Goal: Contribute content

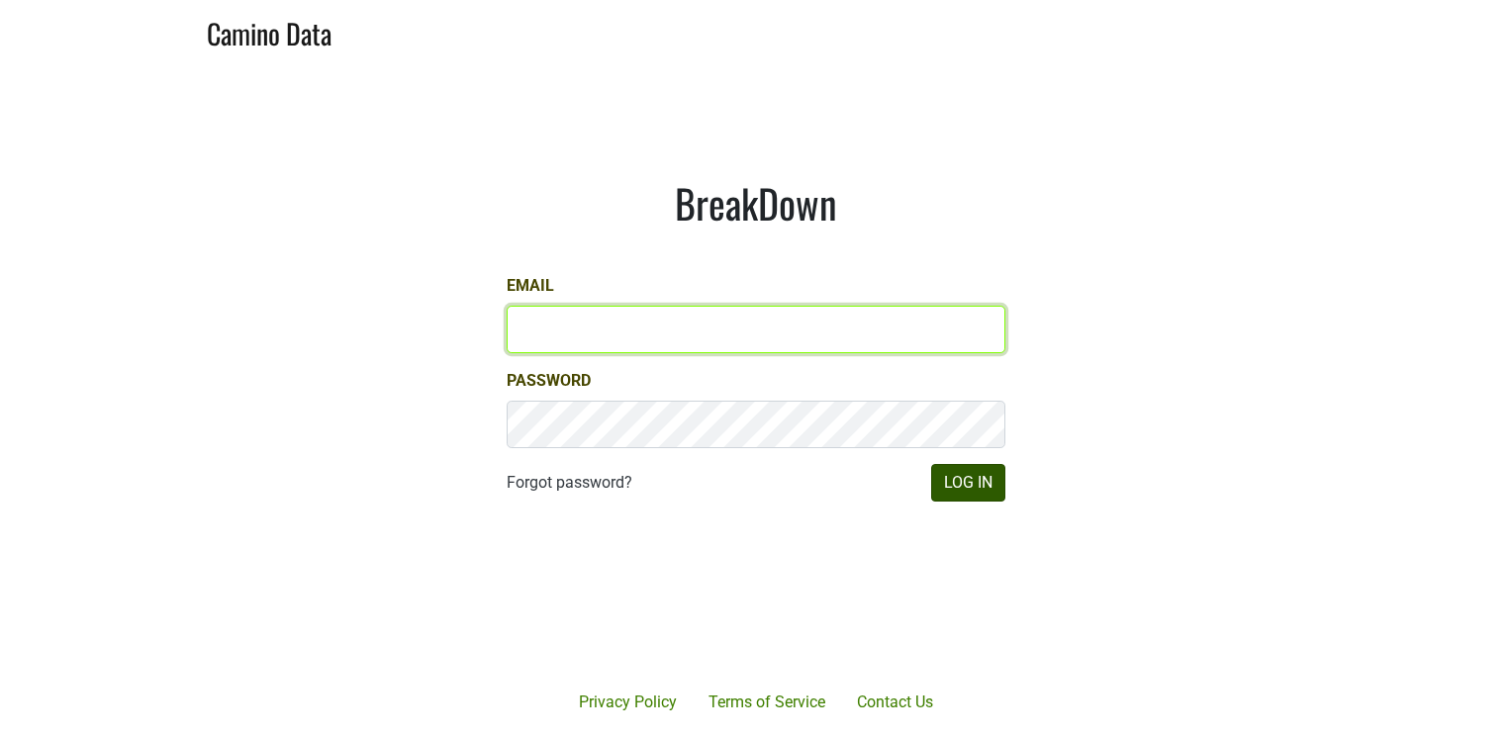
type input "lindy@spottswoode.com"
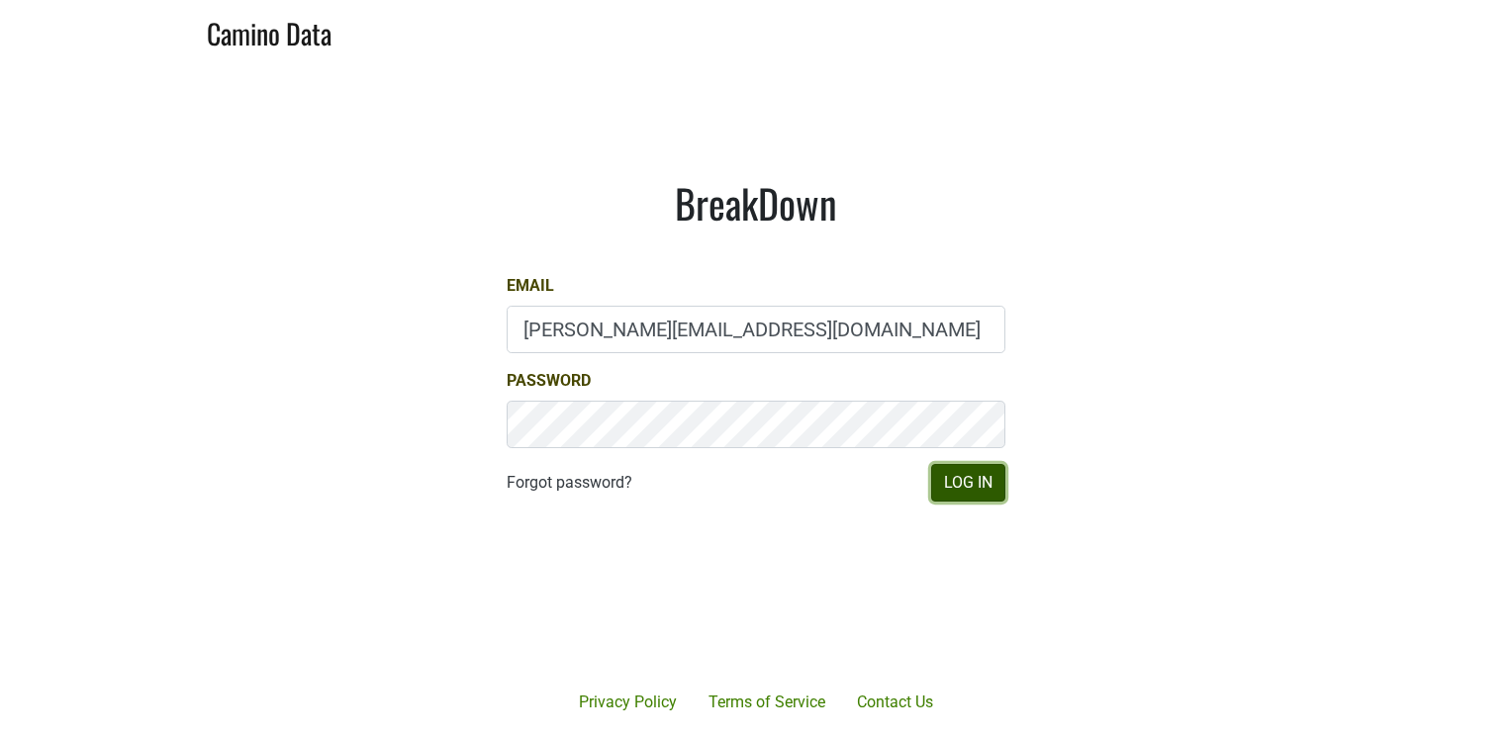
click at [959, 485] on button "Log In" at bounding box center [968, 483] width 74 height 38
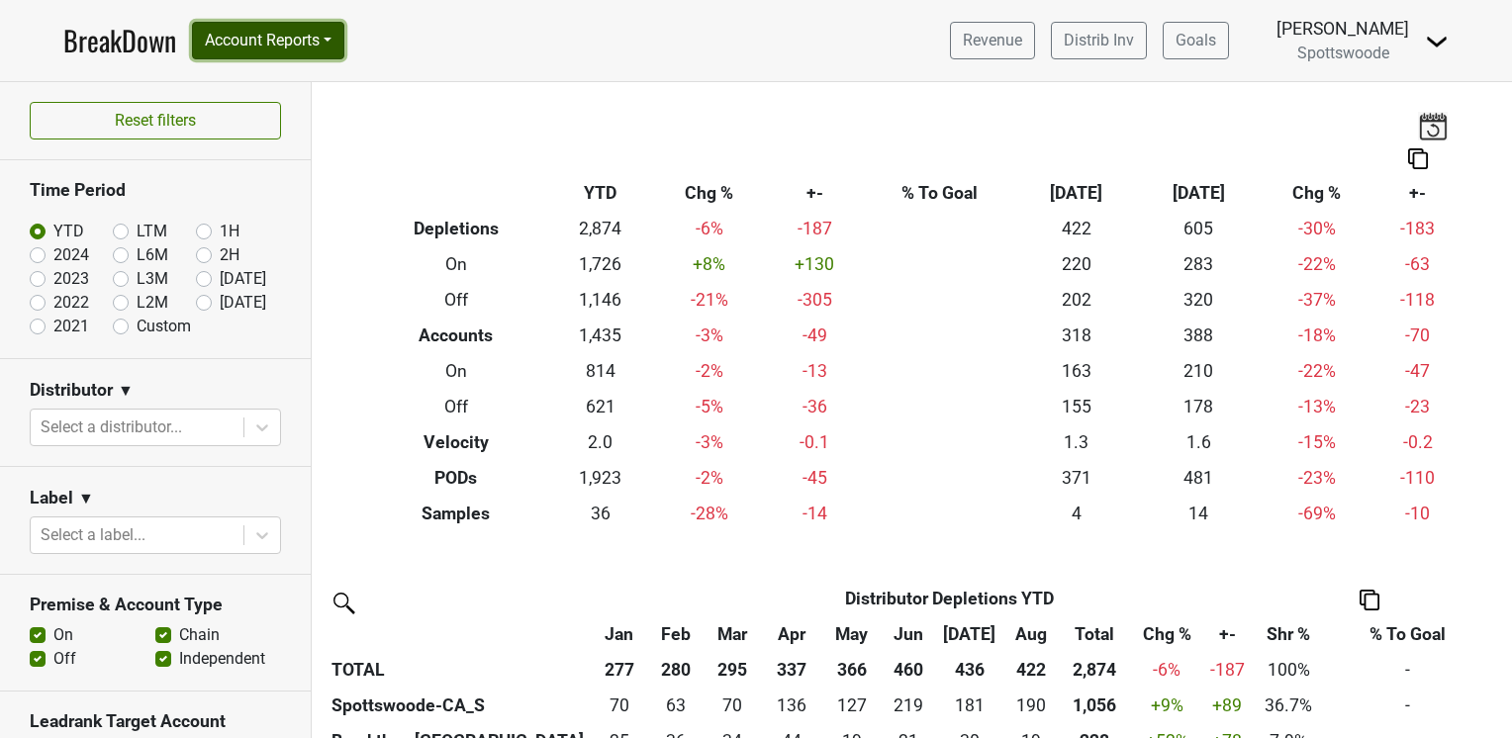
click at [265, 42] on button "Account Reports" at bounding box center [268, 41] width 152 height 38
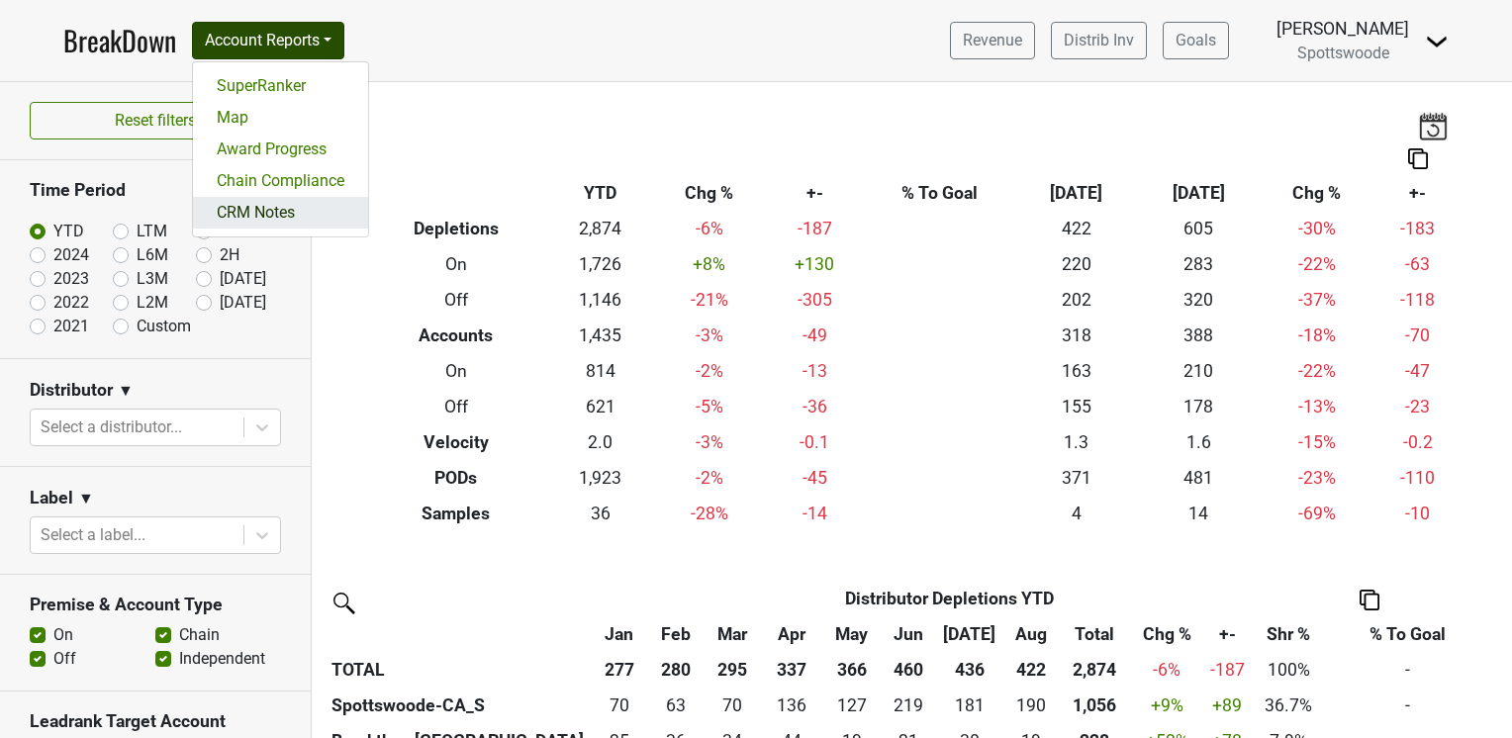
click at [264, 210] on link "CRM Notes" at bounding box center [280, 213] width 175 height 32
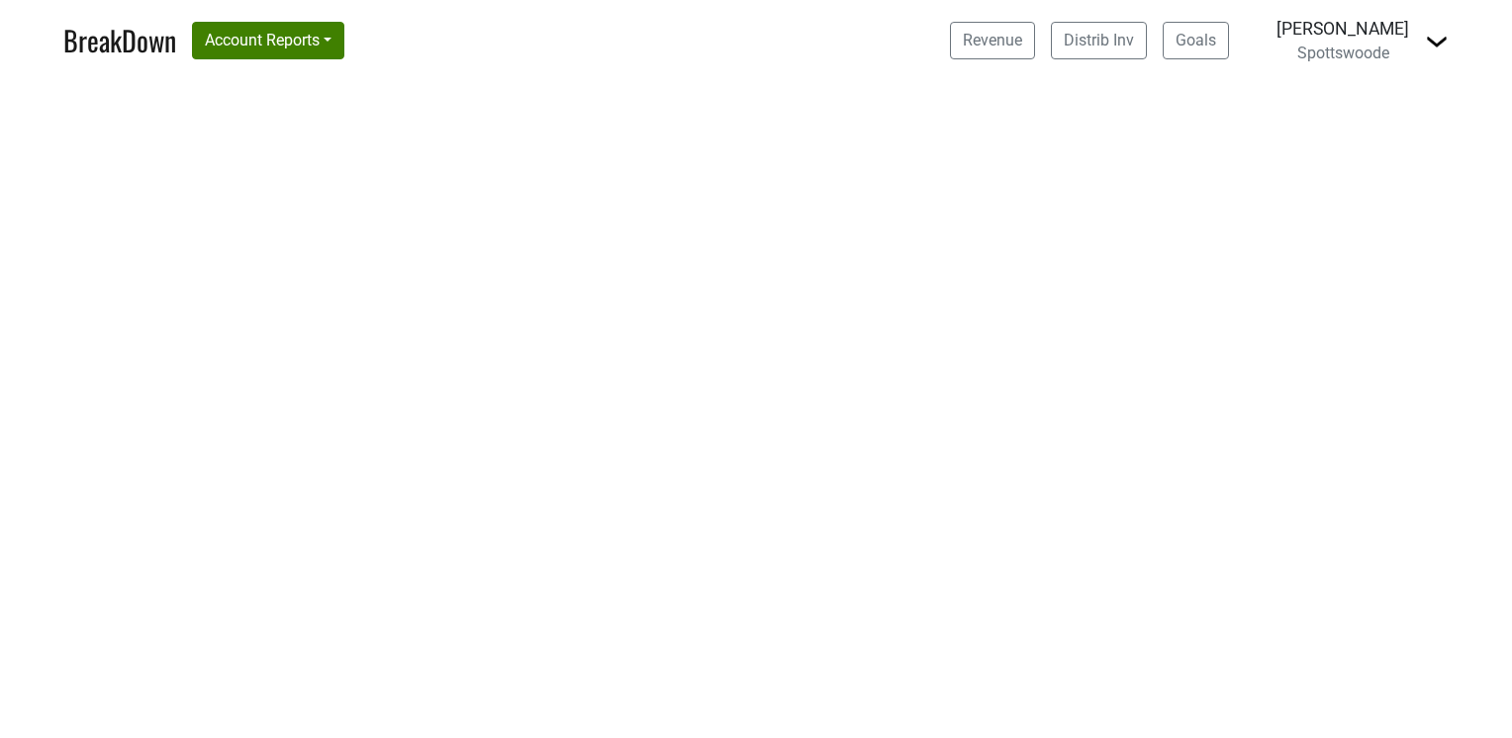
select select "CA"
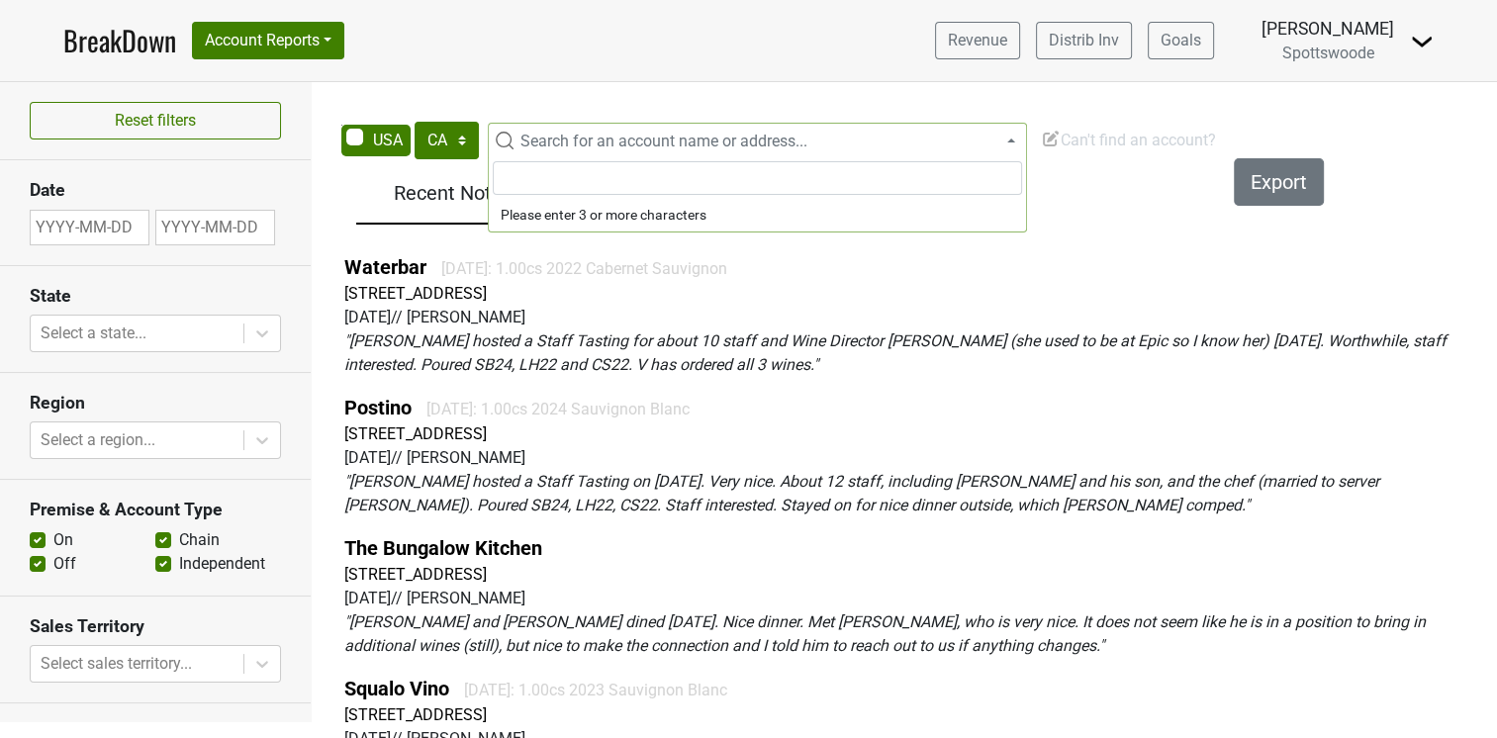
click at [540, 140] on span "Search for an account name or address..." at bounding box center [663, 141] width 287 height 19
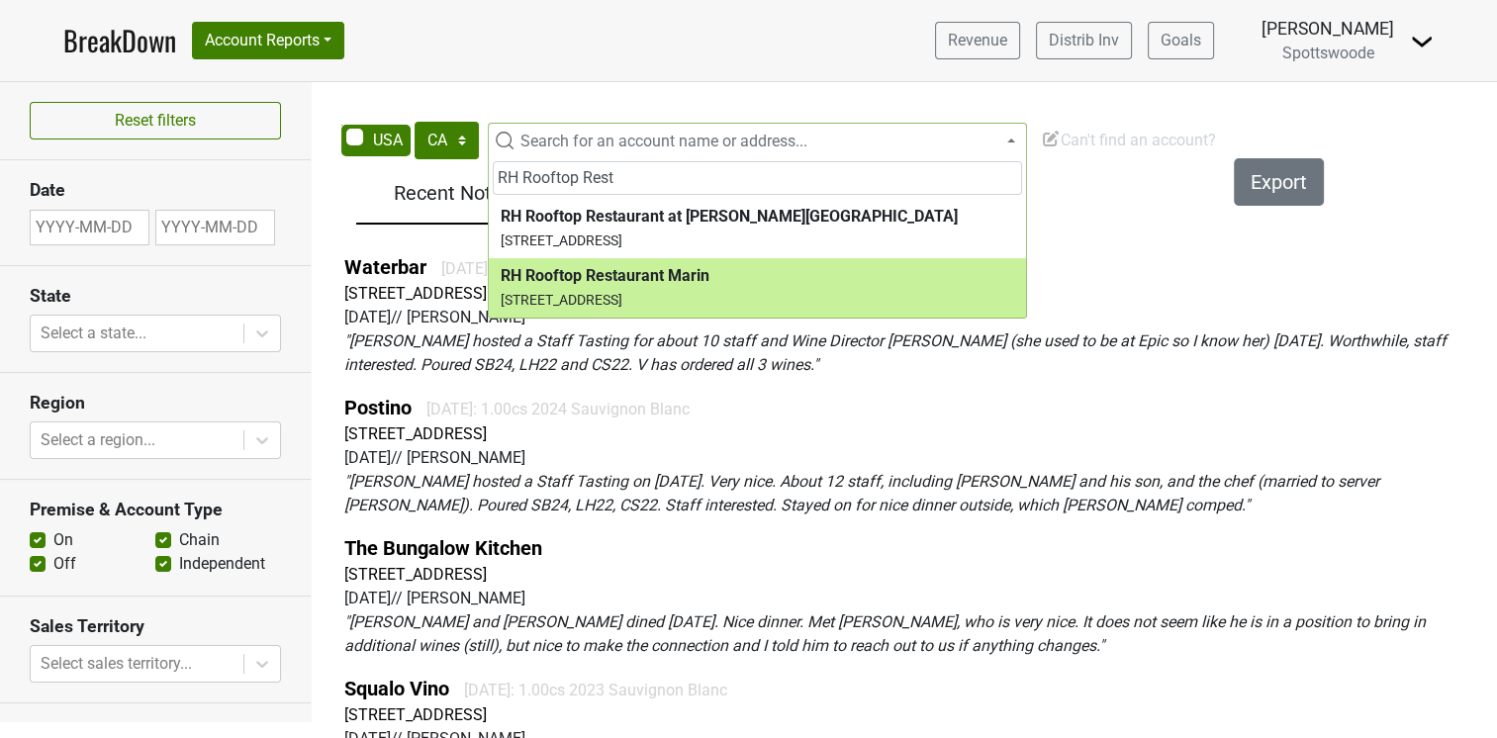
type input "RH Rooftop Rest"
select select "123521213"
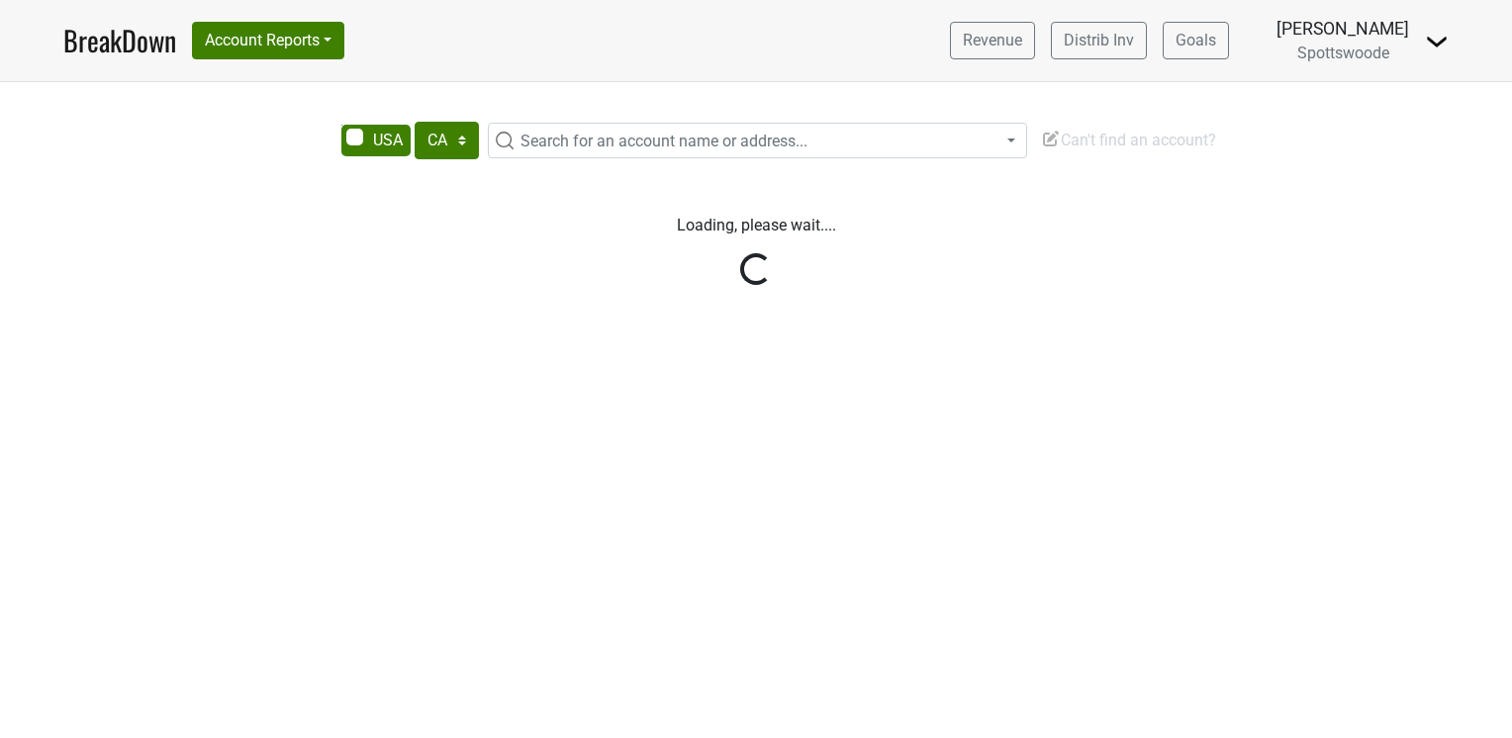
select select "CA"
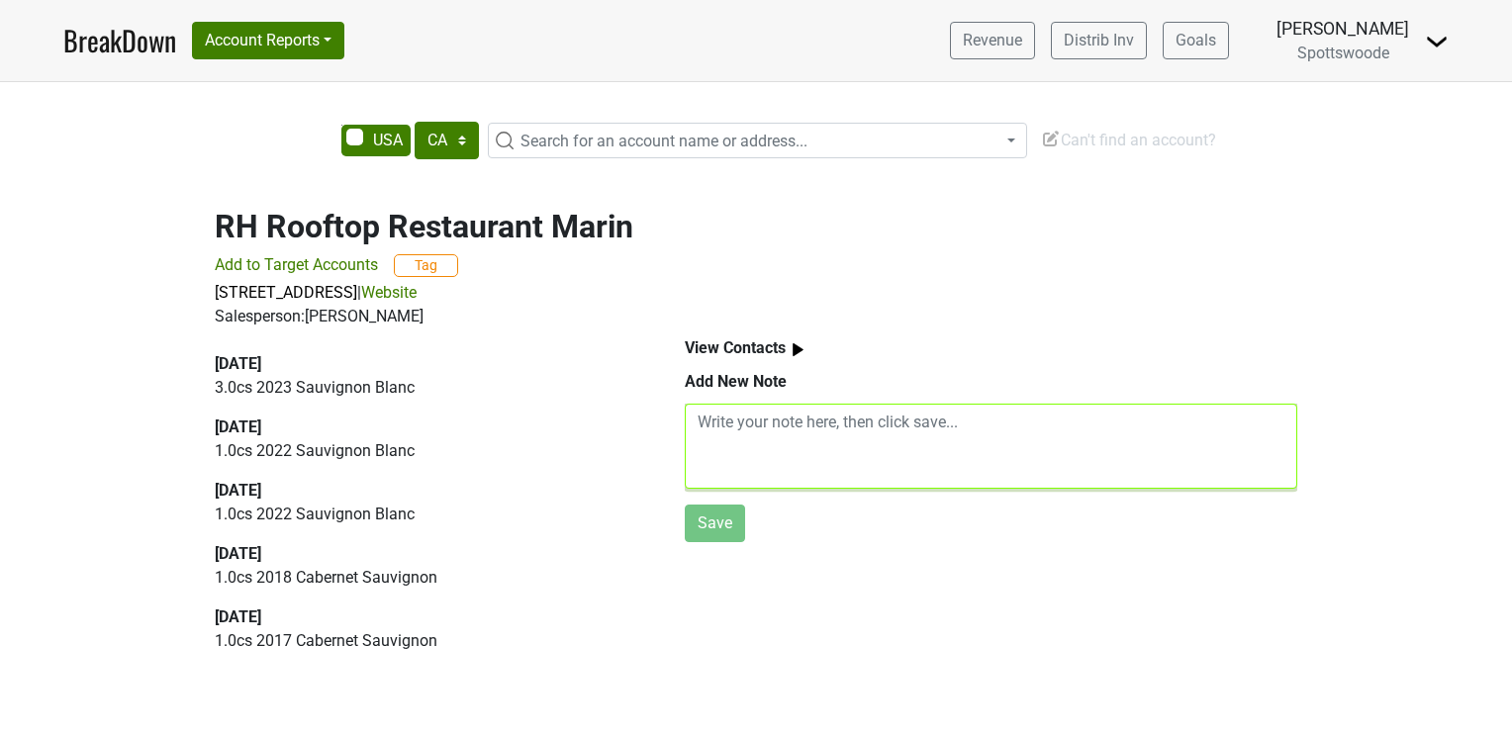
click at [704, 423] on textarea at bounding box center [991, 446] width 612 height 85
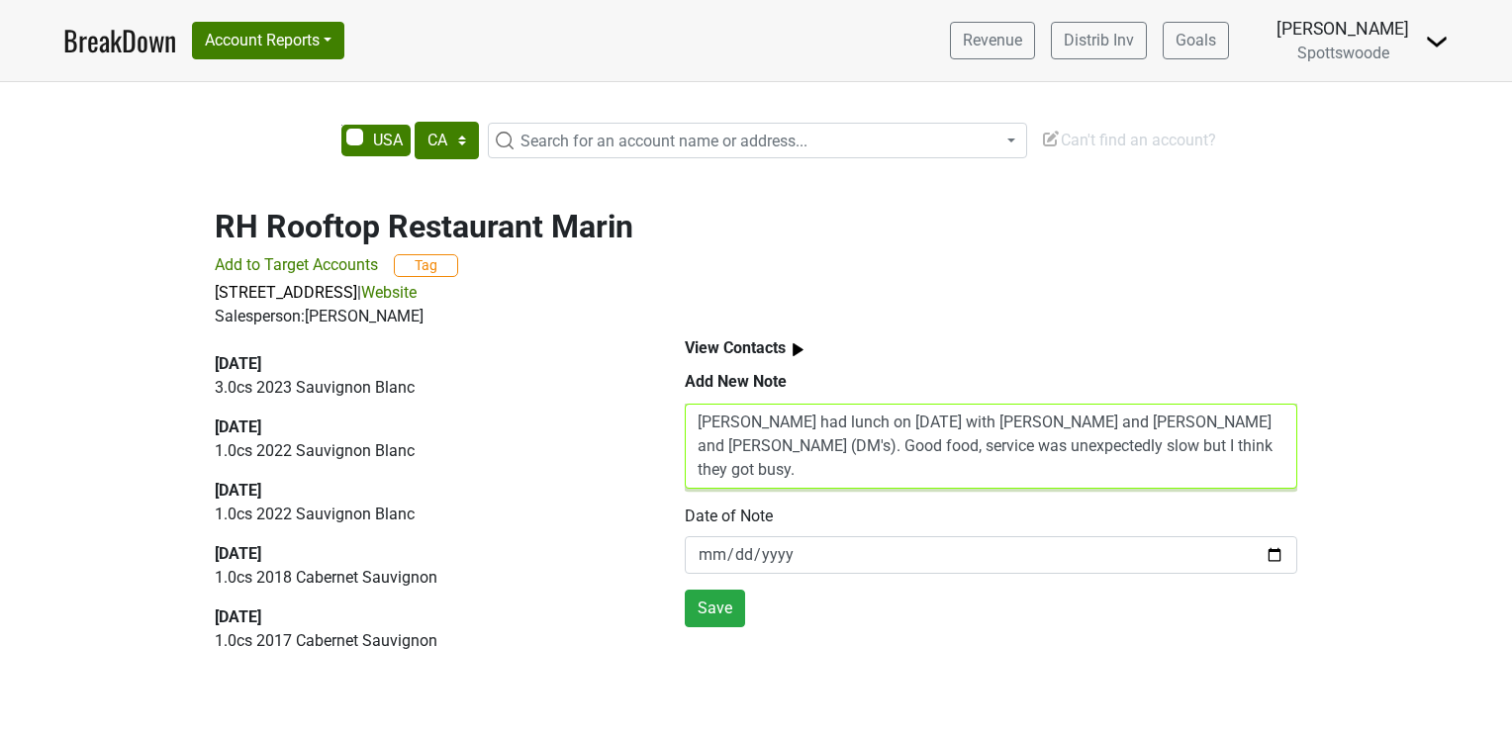
click at [1179, 427] on textarea "[PERSON_NAME] had lunch on [DATE] with [PERSON_NAME] and [PERSON_NAME] and [PER…" at bounding box center [991, 446] width 612 height 85
drag, startPoint x: 1102, startPoint y: 447, endPoint x: 1426, endPoint y: 409, distance: 326.7
click at [1116, 445] on textarea "[PERSON_NAME] had lunch on [DATE] with [PERSON_NAME] and [PERSON_NAME] and [PER…" at bounding box center [991, 446] width 612 height 85
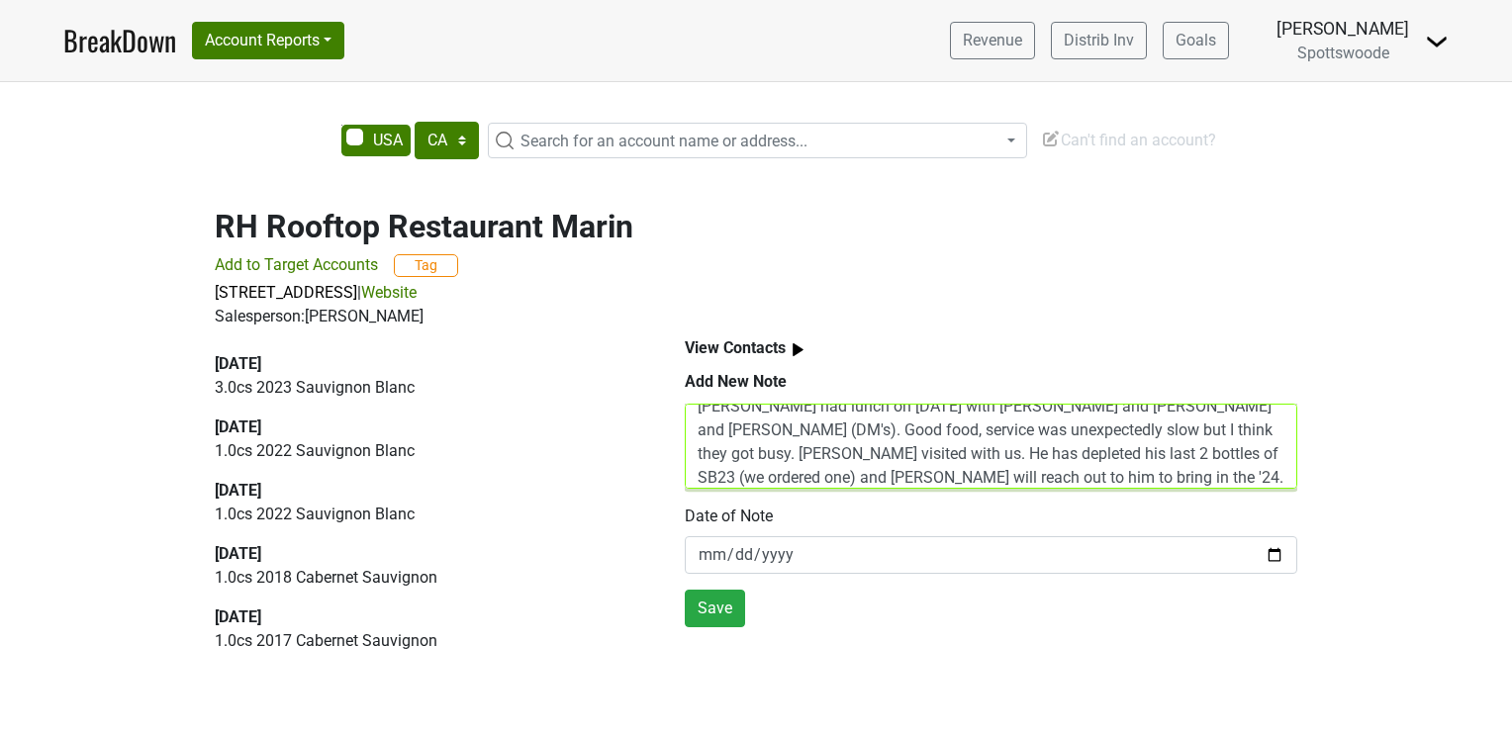
scroll to position [40, 0]
type textarea "[PERSON_NAME] had lunch on [DATE] with [PERSON_NAME] and [PERSON_NAME] and [PER…"
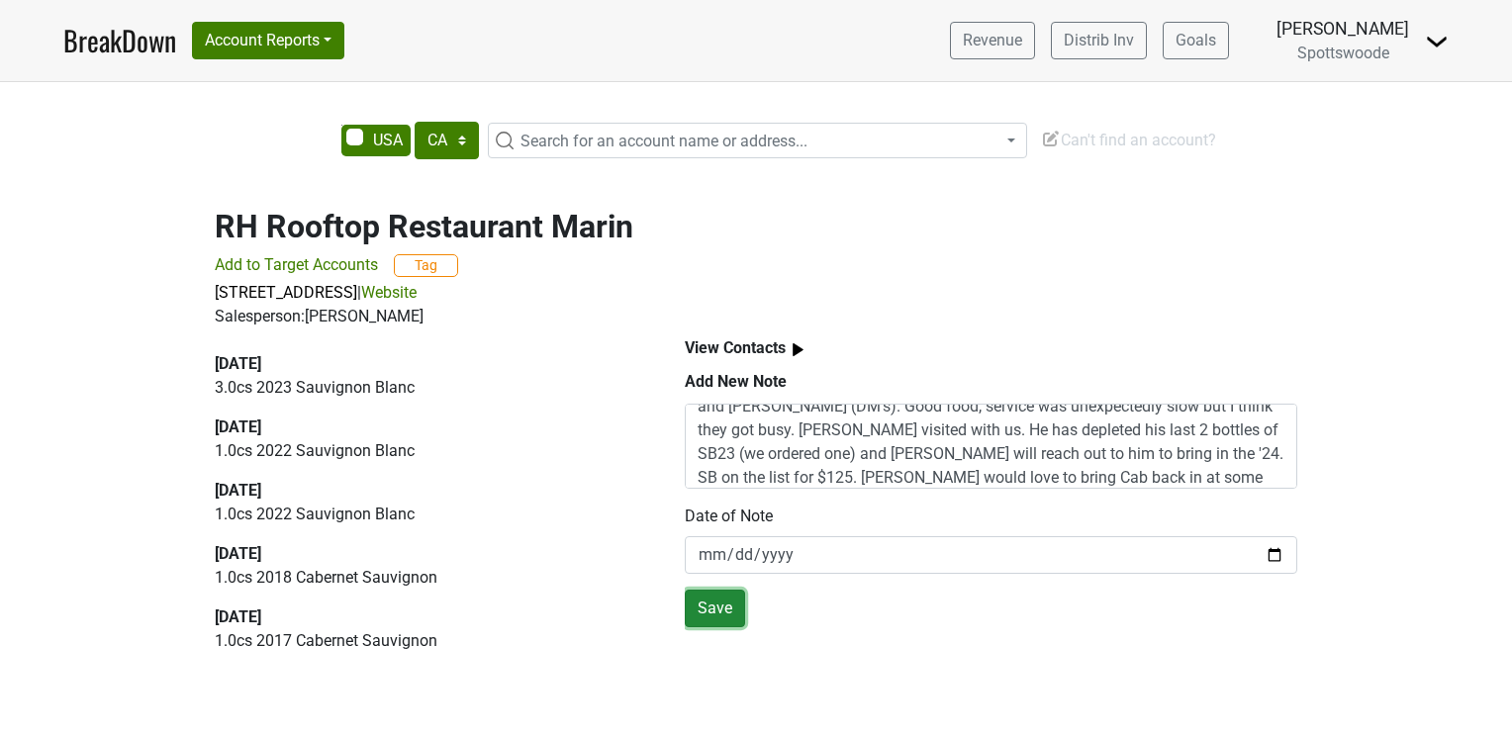
click at [713, 605] on button "Save" at bounding box center [715, 609] width 60 height 38
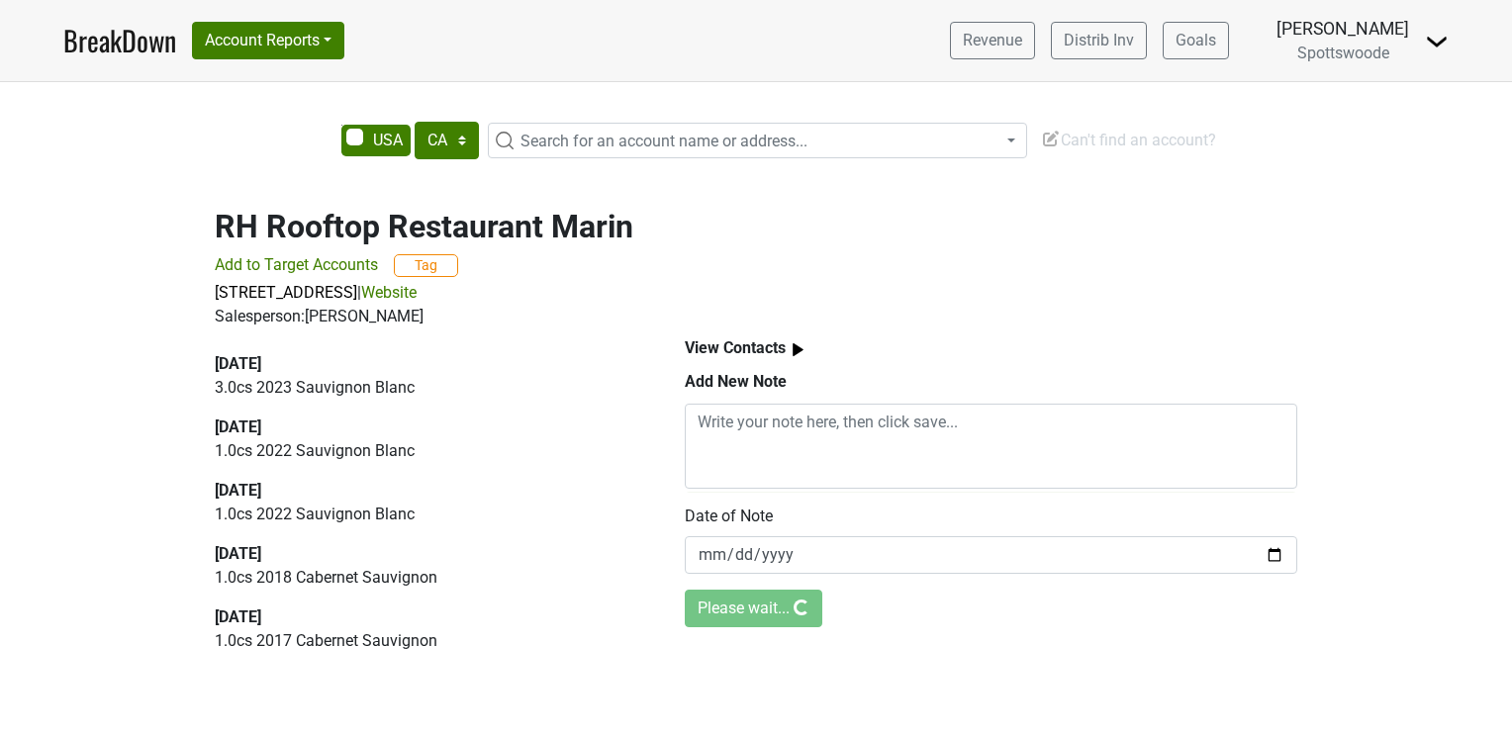
scroll to position [0, 0]
